Goal: Learn about a topic

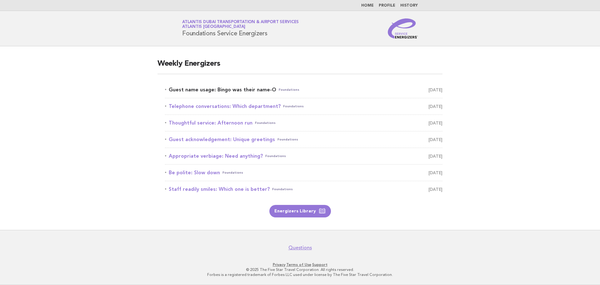
click at [251, 90] on link "Guest name usage: Bingo was their name-O Foundations [DATE]" at bounding box center [303, 89] width 277 height 9
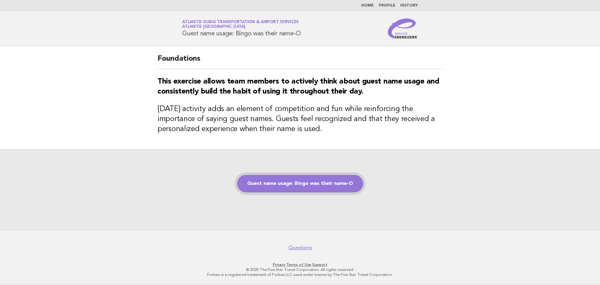
click at [315, 185] on link "Guest name usage: Bingo was their name-O" at bounding box center [300, 183] width 126 height 17
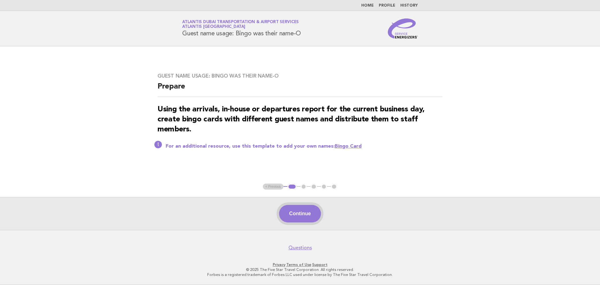
click at [299, 210] on button "Continue" at bounding box center [300, 213] width 42 height 17
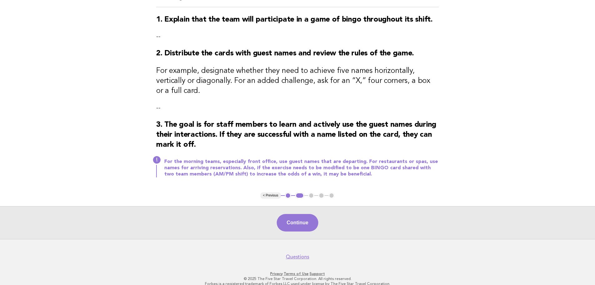
scroll to position [71, 0]
click at [293, 214] on button "Continue" at bounding box center [298, 221] width 42 height 17
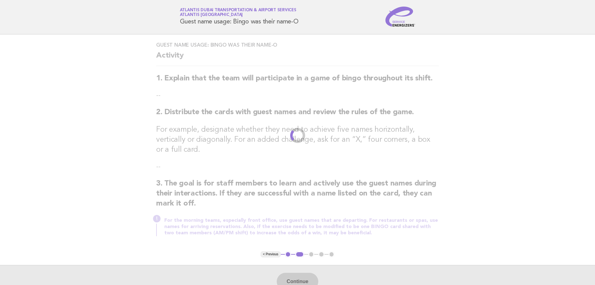
scroll to position [0, 0]
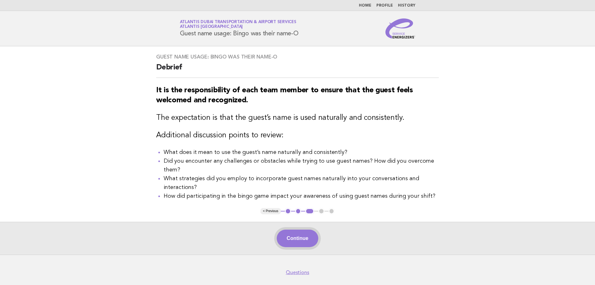
click at [293, 241] on button "Continue" at bounding box center [298, 237] width 42 height 17
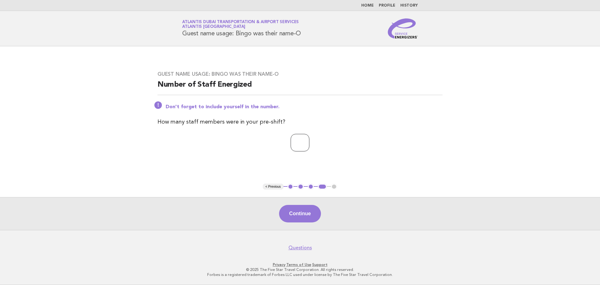
click at [309, 141] on input "*" at bounding box center [299, 142] width 19 height 17
type input "*"
click at [309, 141] on input "*" at bounding box center [299, 142] width 19 height 17
click at [305, 210] on button "Continue" at bounding box center [300, 213] width 42 height 17
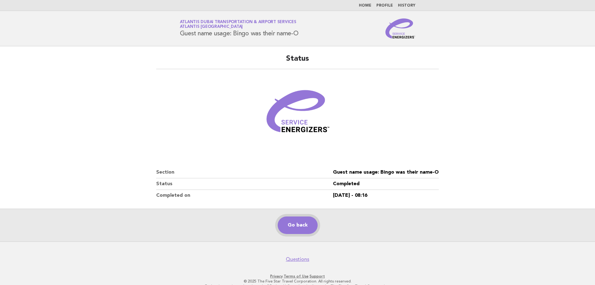
click at [295, 226] on link "Go back" at bounding box center [298, 224] width 40 height 17
